Goal: Transaction & Acquisition: Purchase product/service

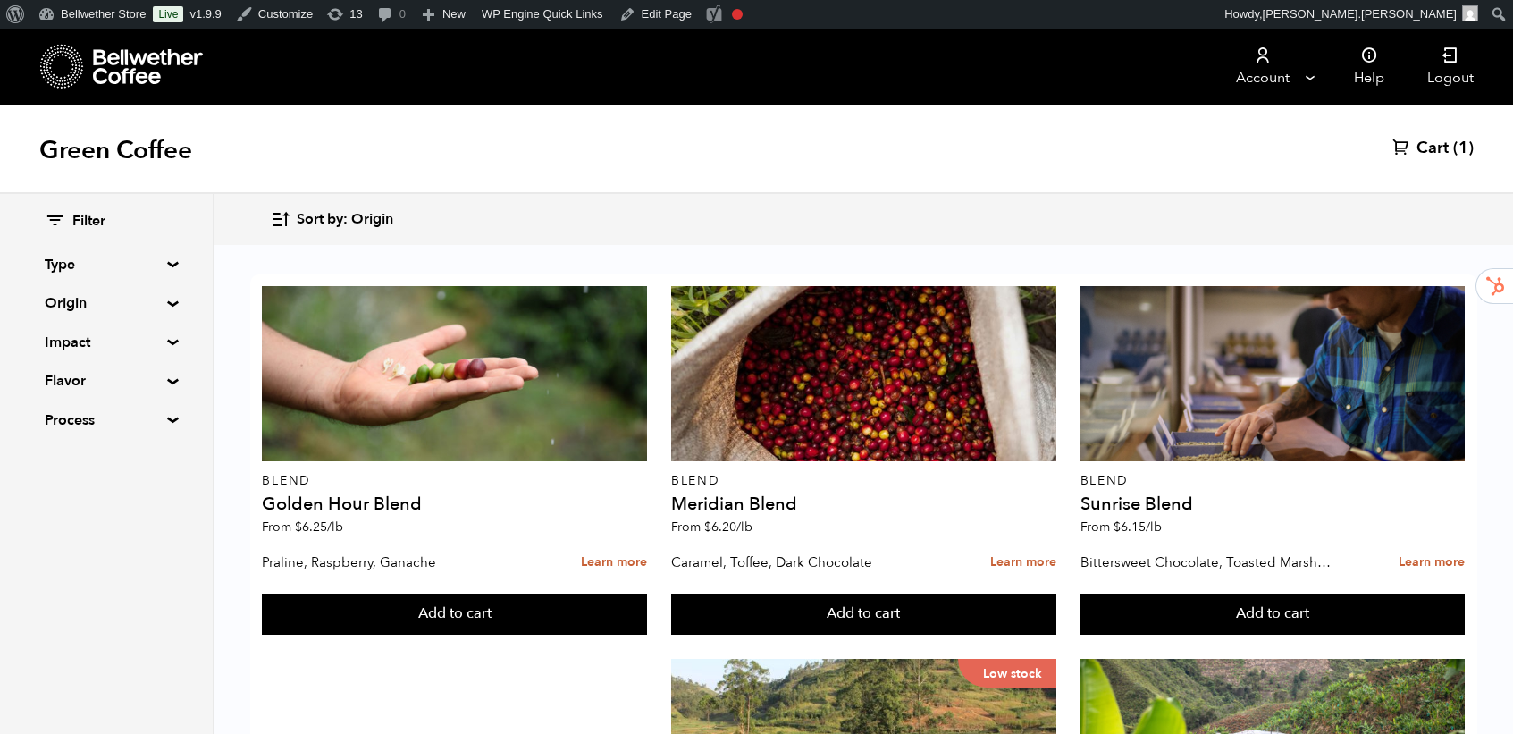
scroll to position [274, 0]
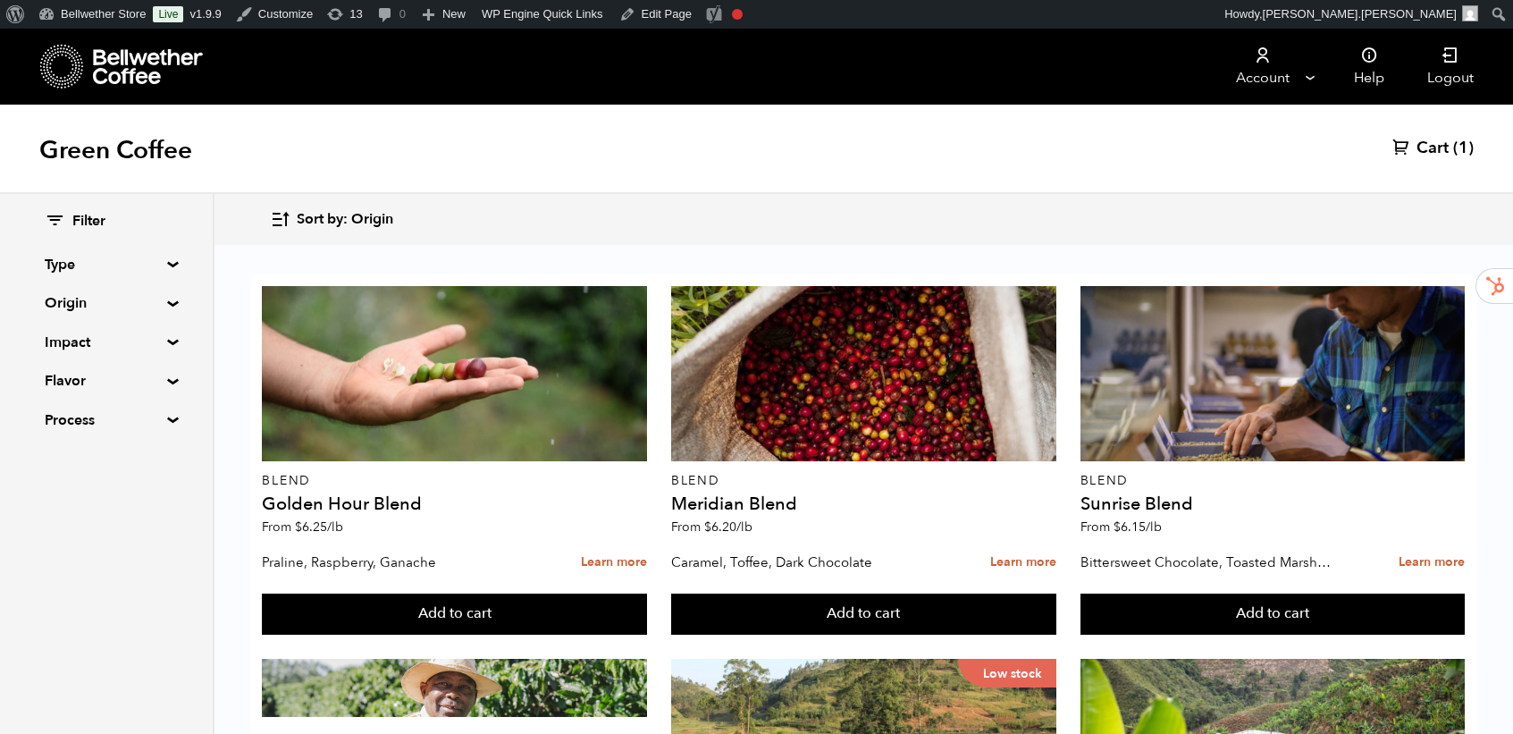
click at [71, 231] on div "Filter Type Blend Single Origin Decaf Seasonal Year Round Origin Blend Brazil B…" at bounding box center [106, 321] width 123 height 219
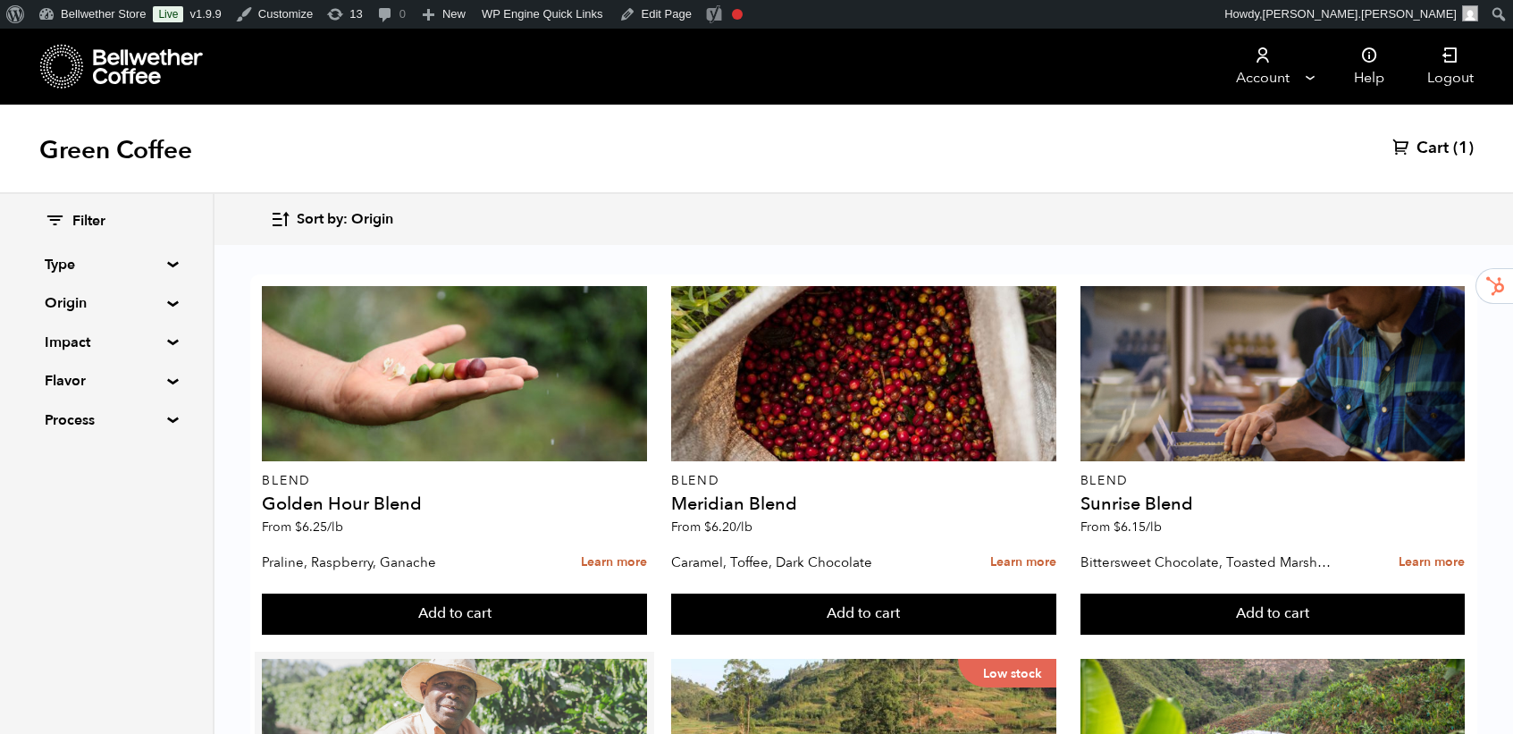
scroll to position [483, 0]
click at [486, 659] on div at bounding box center [454, 746] width 385 height 175
click at [497, 659] on div at bounding box center [454, 746] width 385 height 175
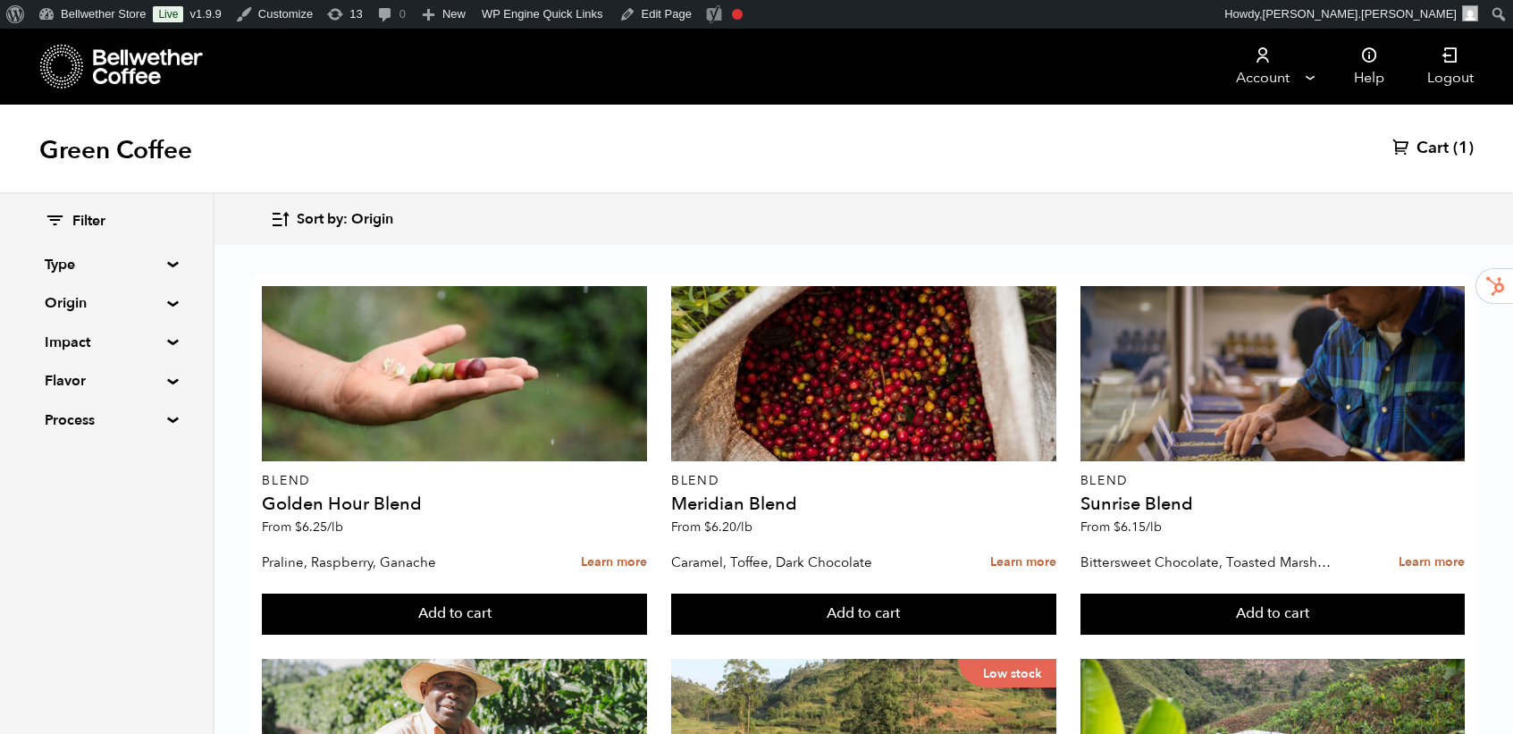
click at [1445, 147] on span "Cart" at bounding box center [1433, 148] width 32 height 21
click at [1443, 148] on span "Cart" at bounding box center [1433, 148] width 32 height 21
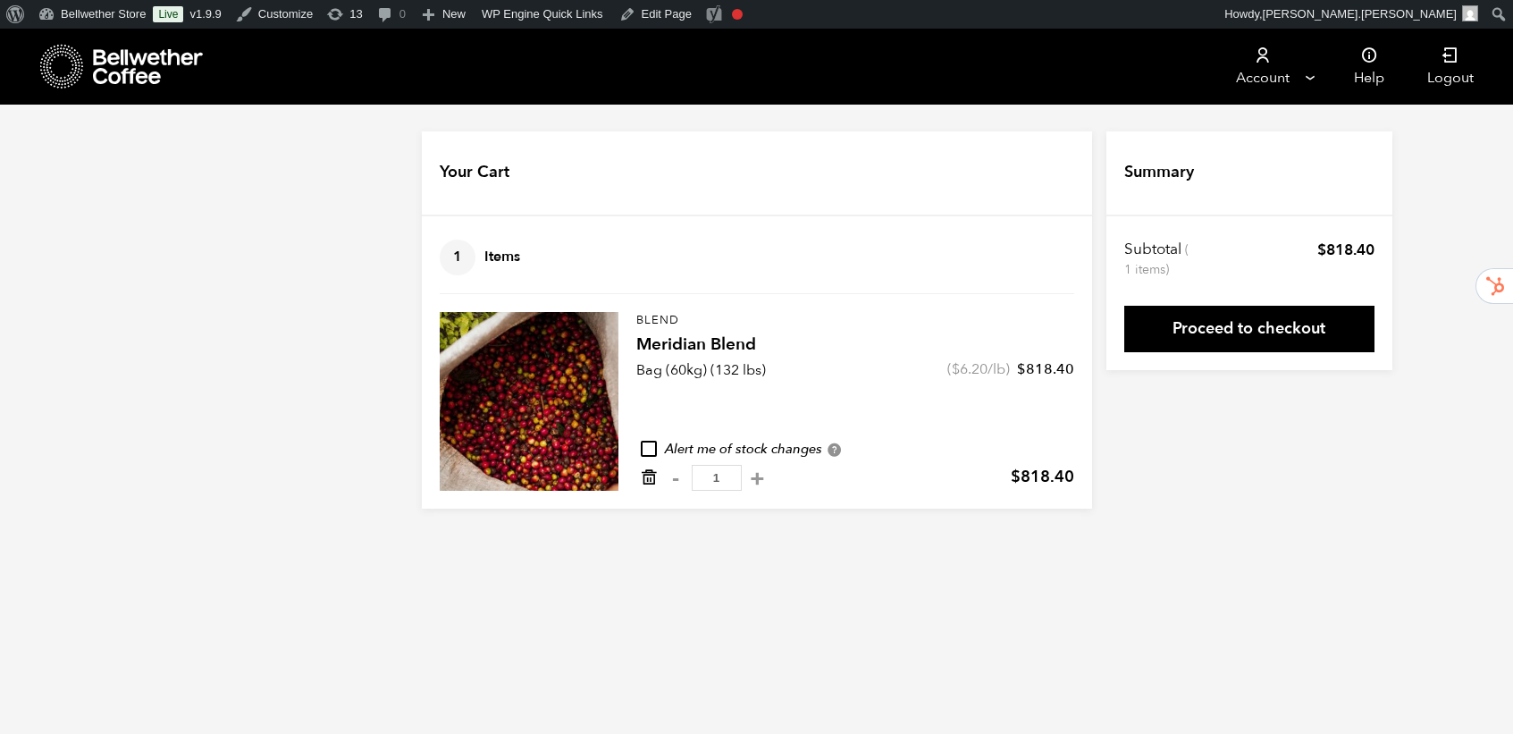
click at [646, 478] on icon "Remove from cart" at bounding box center [649, 477] width 18 height 18
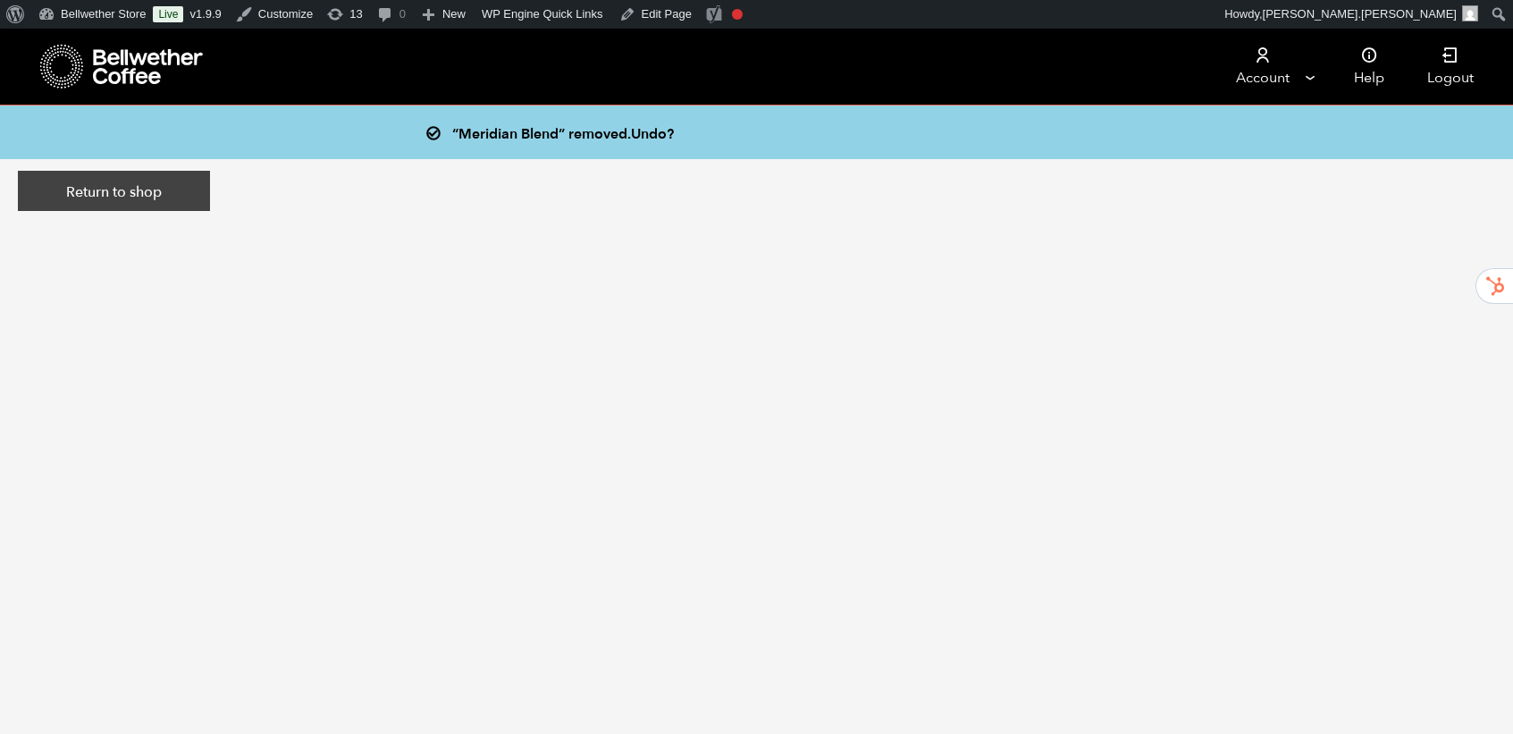
click at [80, 187] on link "Return to shop" at bounding box center [114, 191] width 192 height 41
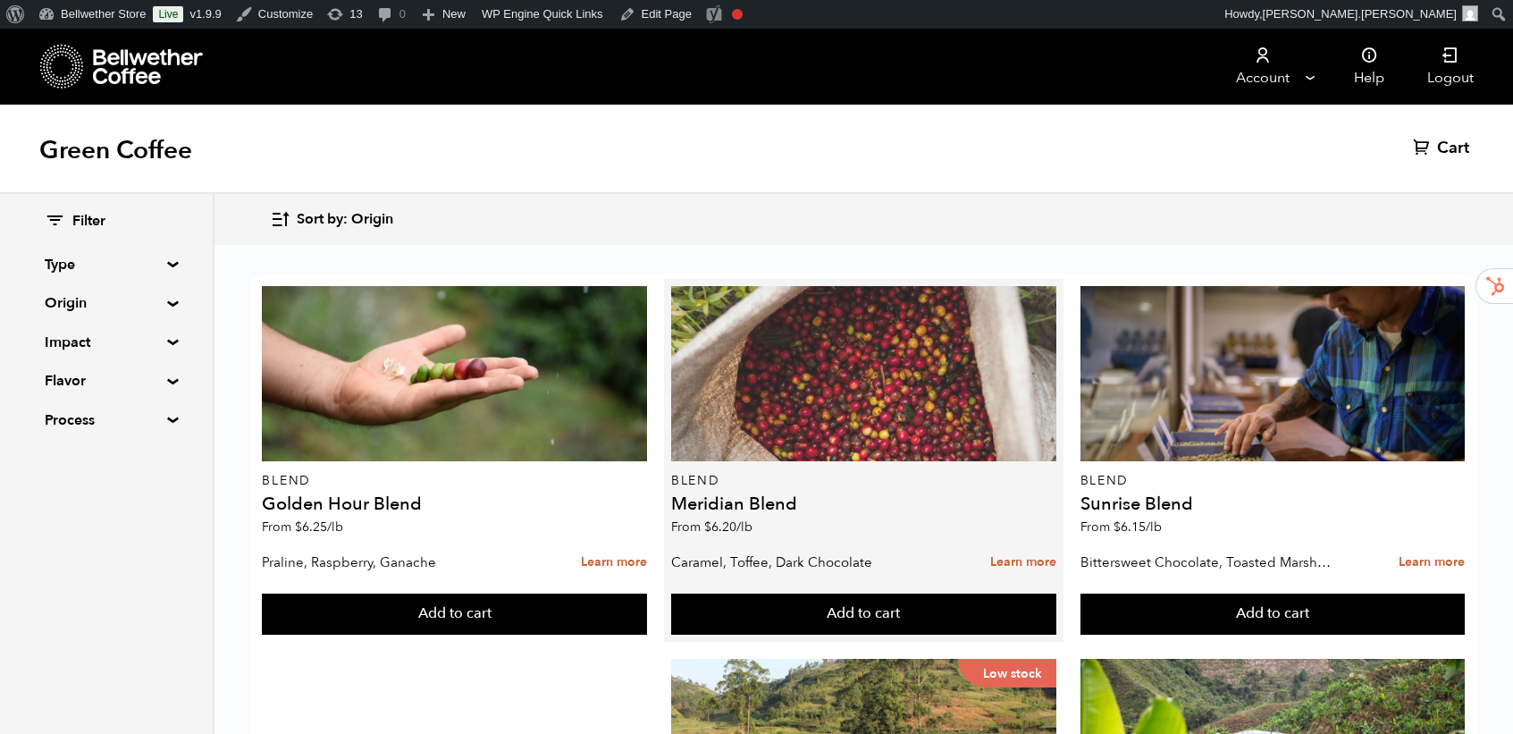
click at [886, 370] on div at bounding box center [863, 373] width 385 height 175
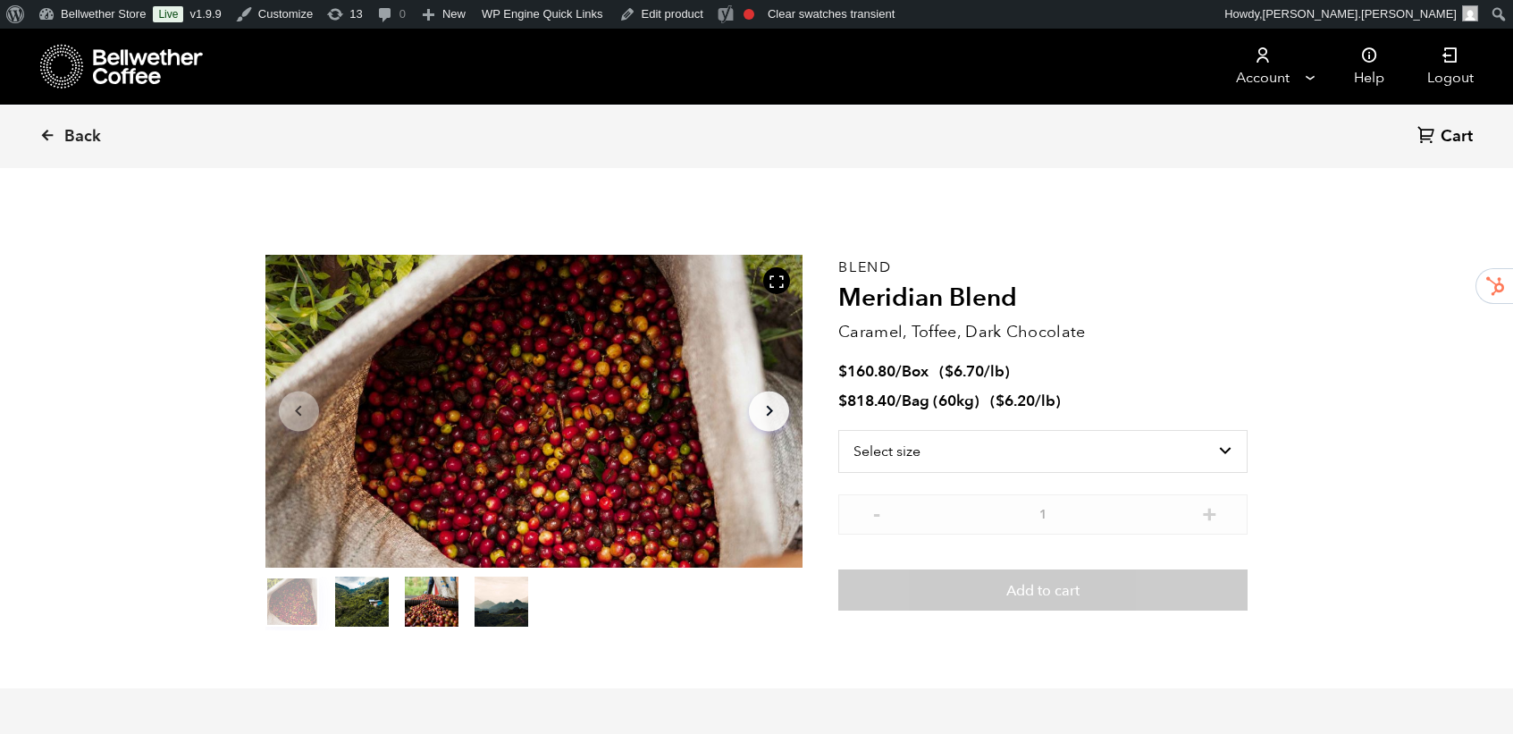
scroll to position [778, 952]
click at [993, 447] on select "Select size Bag (60kg) (132 lbs) Box (24 lbs)" at bounding box center [1043, 451] width 409 height 43
select select "box"
click at [839, 430] on select "Select size Bag (60kg) (132 lbs) Box (24 lbs)" at bounding box center [1043, 451] width 409 height 43
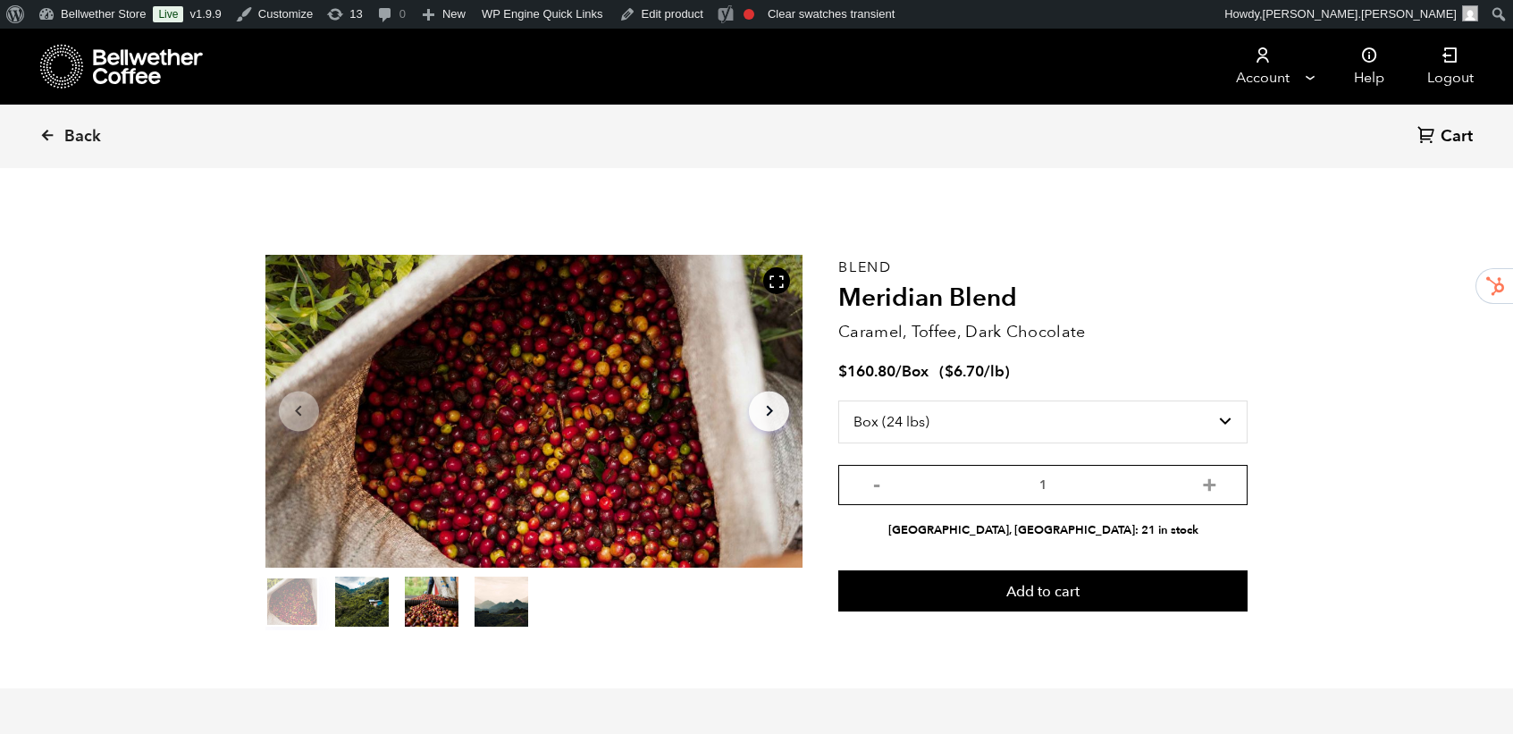
click at [966, 485] on input "1" at bounding box center [1043, 485] width 409 height 40
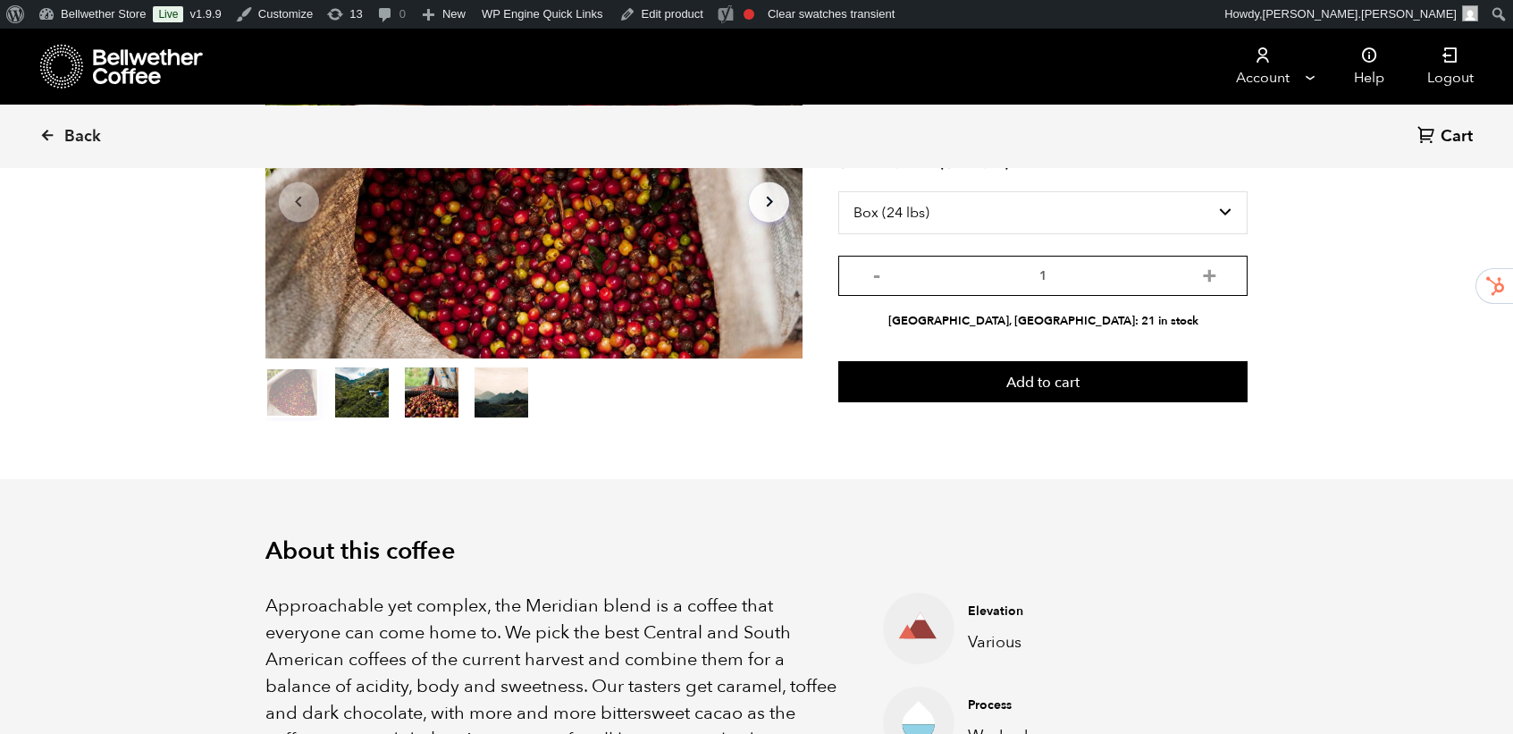
scroll to position [0, 0]
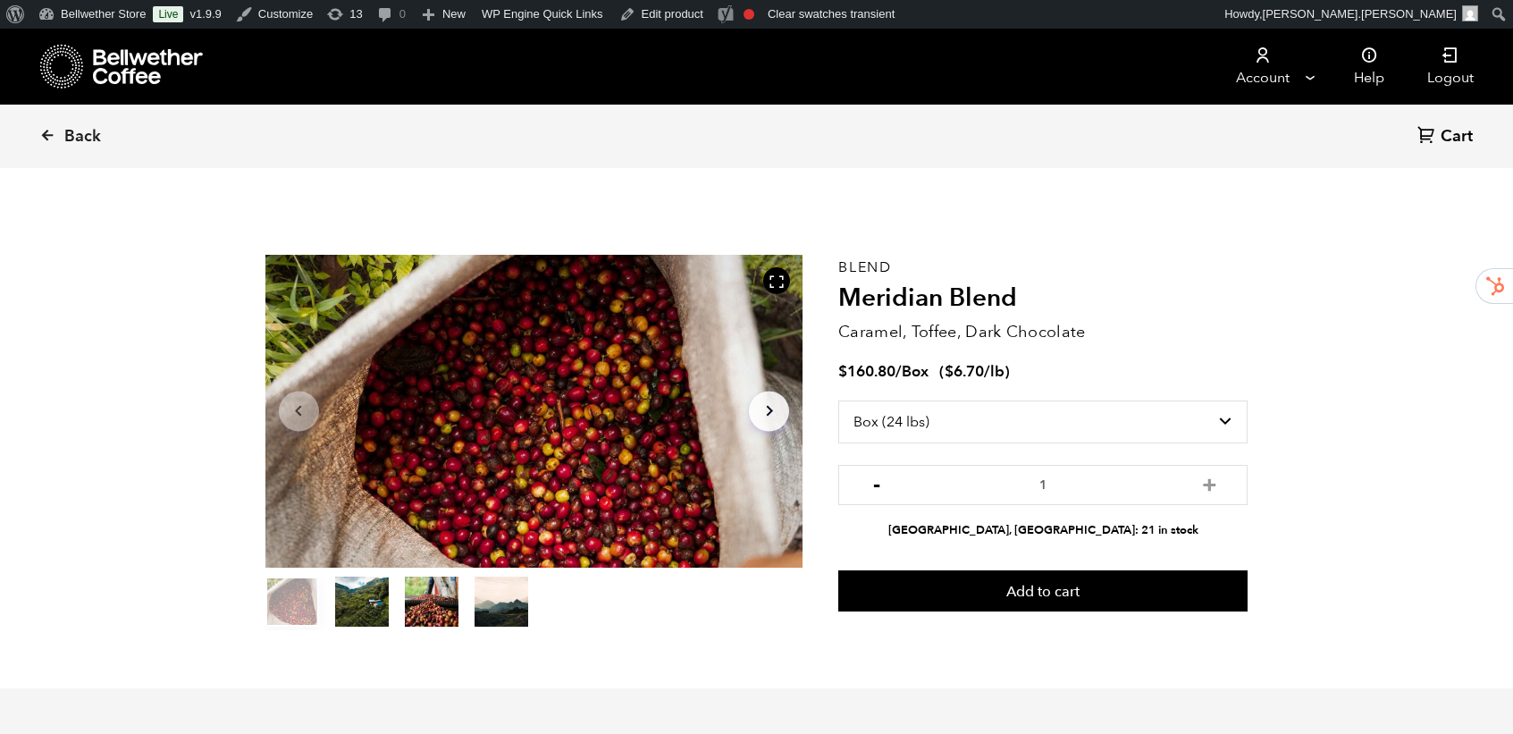
click at [878, 487] on button "-" at bounding box center [876, 483] width 22 height 18
click at [41, 132] on icon at bounding box center [47, 135] width 16 height 16
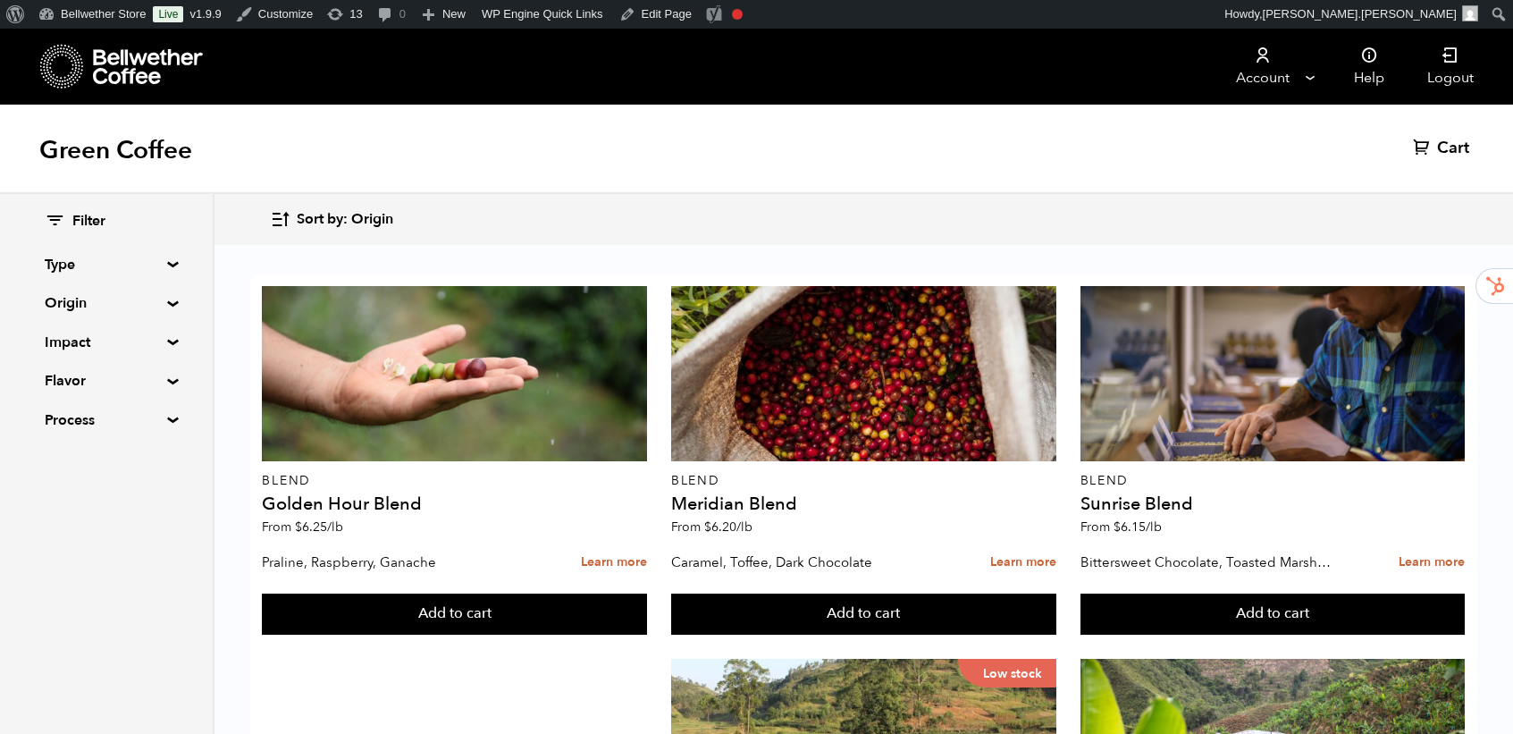
click at [162, 262] on summary "Type" at bounding box center [106, 264] width 123 height 21
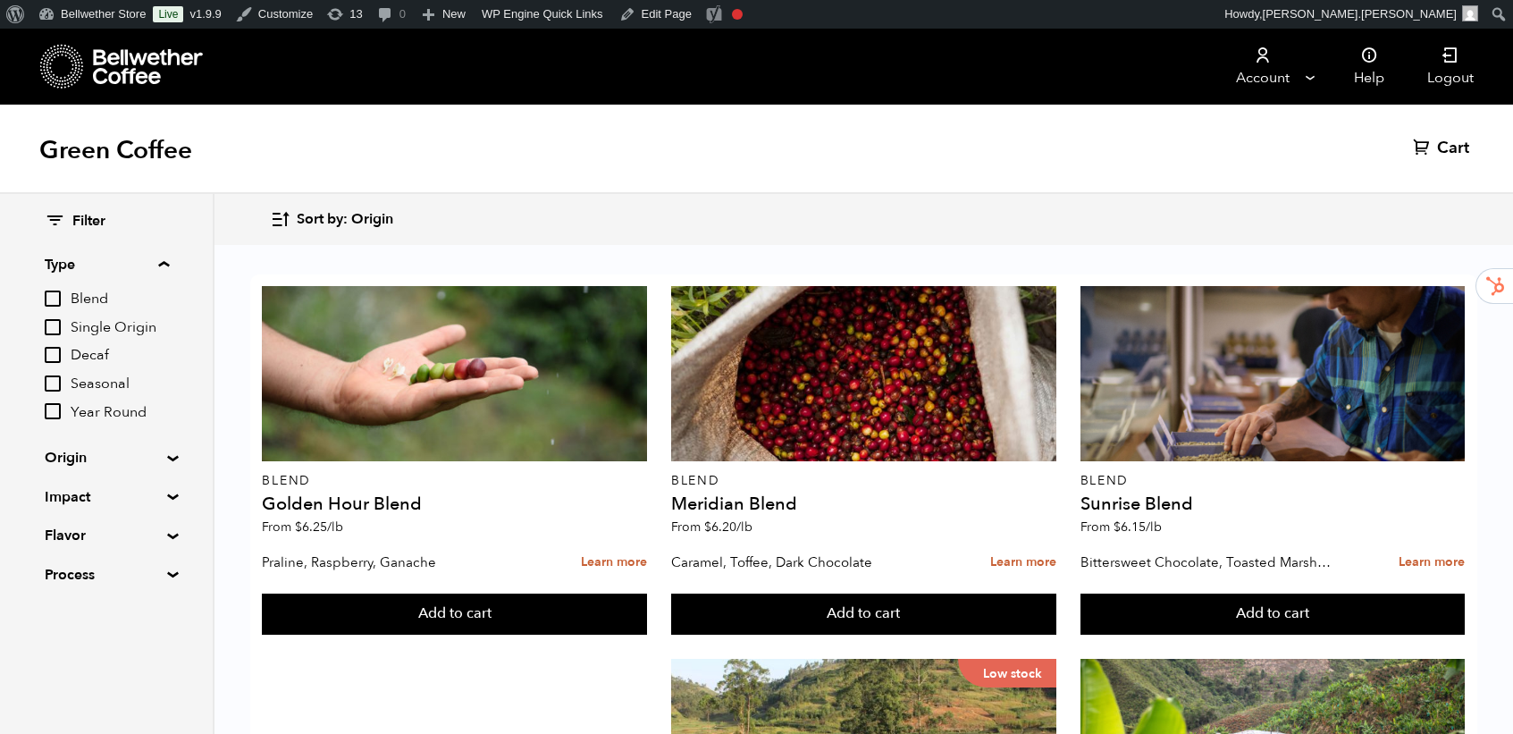
click at [162, 262] on summary "Type" at bounding box center [107, 264] width 124 height 21
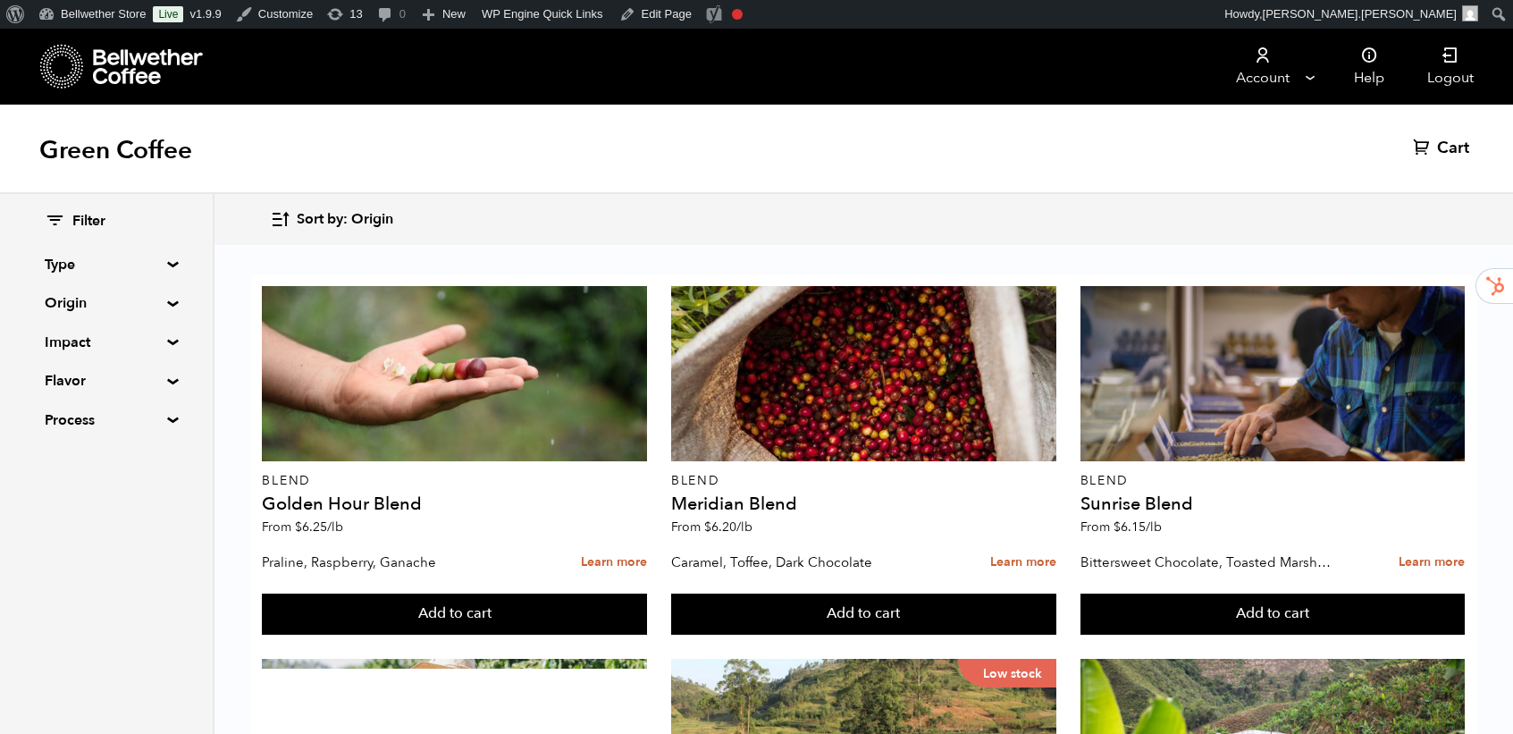
click at [163, 302] on summary "Origin" at bounding box center [106, 302] width 123 height 21
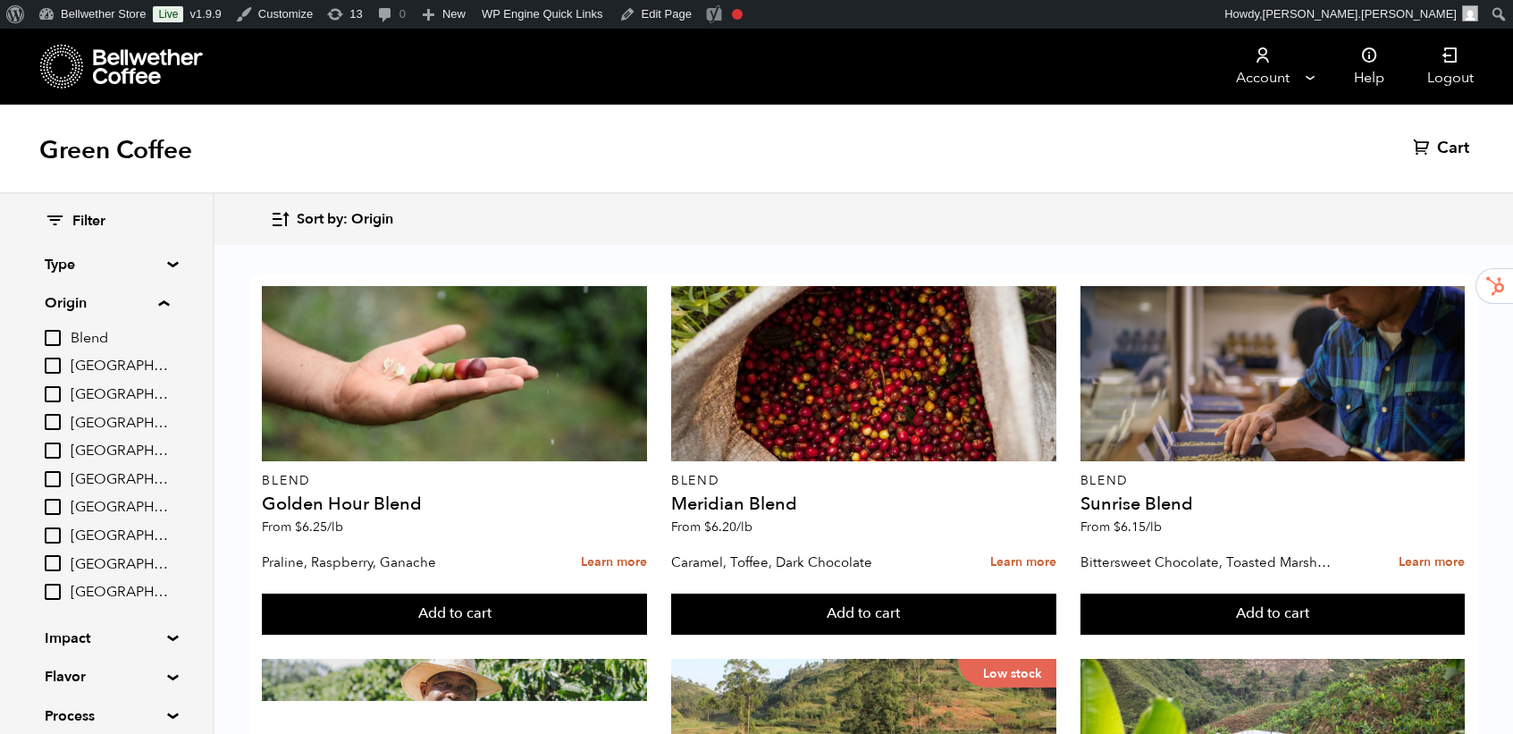
click at [163, 302] on summary "Origin" at bounding box center [107, 302] width 124 height 21
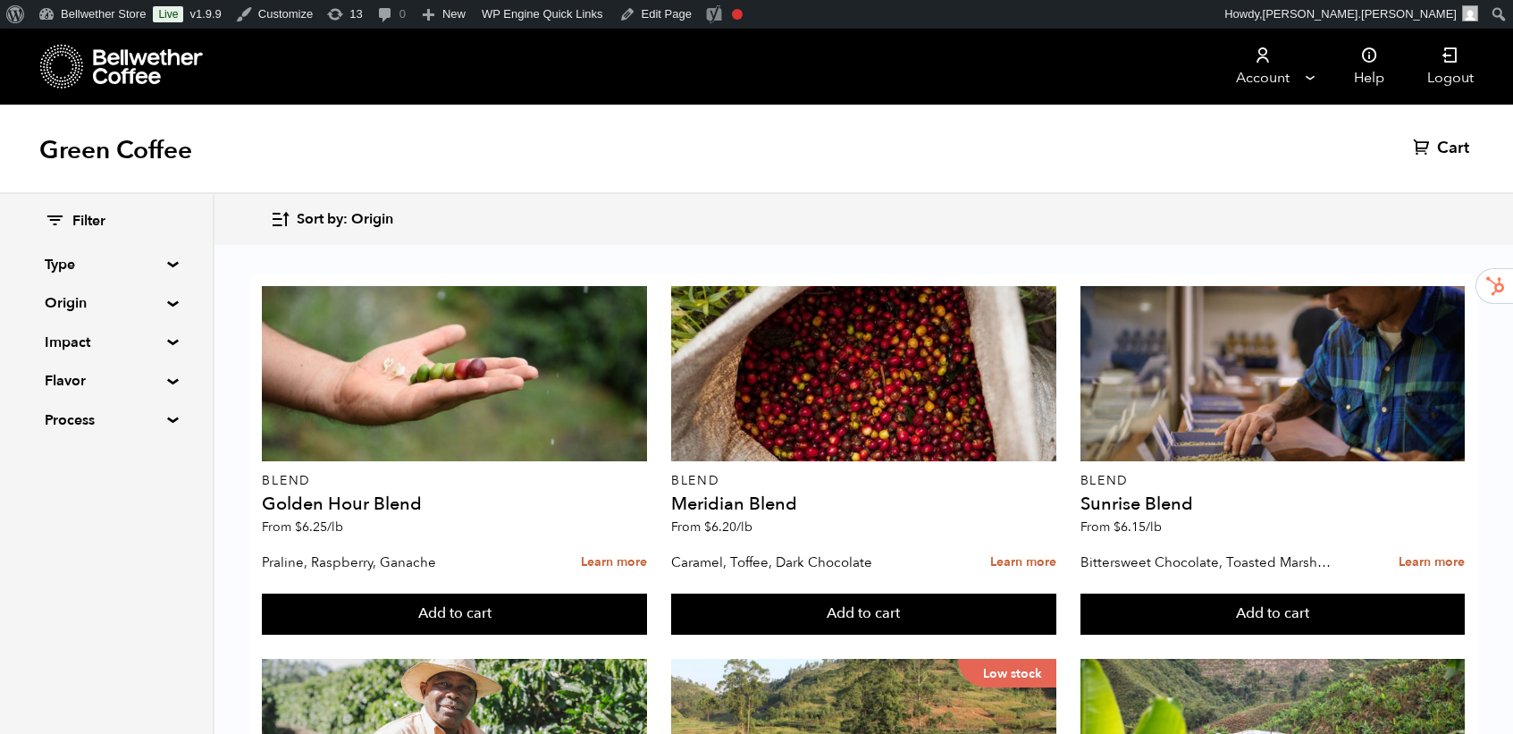
click at [168, 260] on summary "Type" at bounding box center [106, 264] width 123 height 21
